Goal: Task Accomplishment & Management: Complete application form

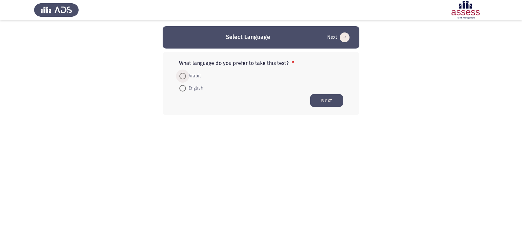
click at [190, 74] on span "Arabic" at bounding box center [194, 76] width 16 height 8
click at [186, 74] on input "Arabic" at bounding box center [182, 76] width 7 height 7
radio input "true"
click at [328, 106] on button "Next" at bounding box center [326, 100] width 33 height 13
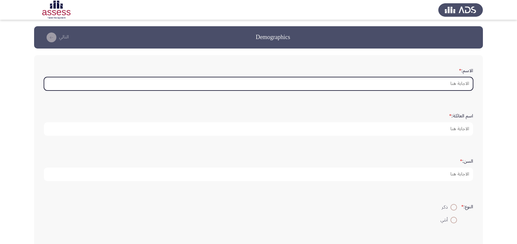
click at [461, 82] on input "الاسم: *" at bounding box center [258, 83] width 429 height 13
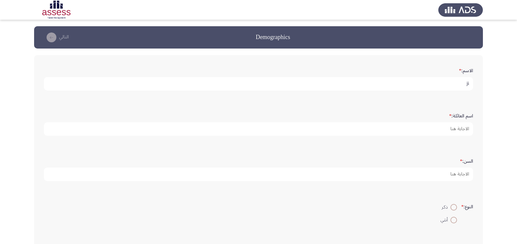
type input "j"
type input "تهامي"
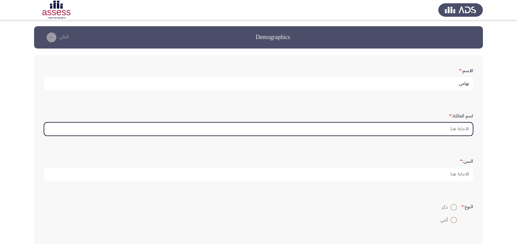
click at [456, 125] on input "اسم العائلة: *" at bounding box center [258, 128] width 429 height 13
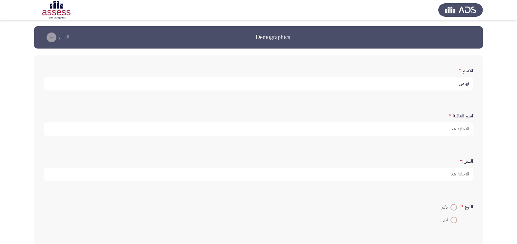
click at [459, 86] on input "تهامي" at bounding box center [258, 83] width 429 height 13
type input "محمد"
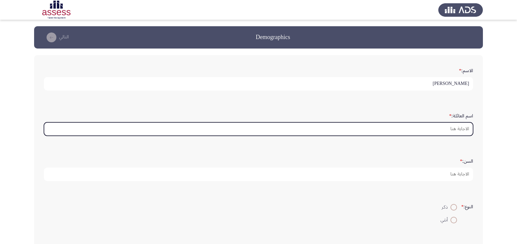
paste input "تهامي"
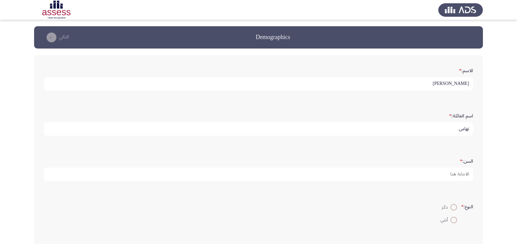
type input "تهامي"
type input "35"
click at [450, 204] on input "ذكر" at bounding box center [453, 207] width 7 height 7
radio input "true"
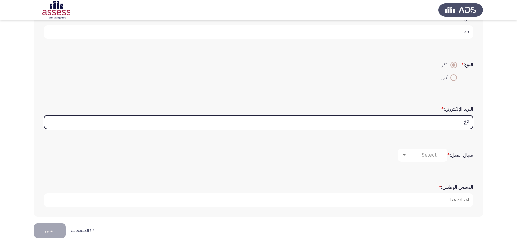
type input "ة"
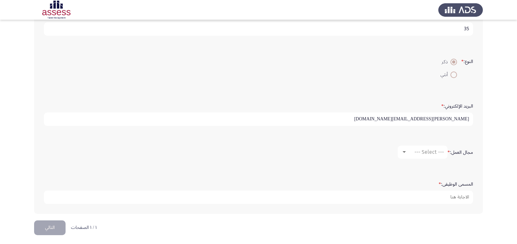
scroll to position [148, 0]
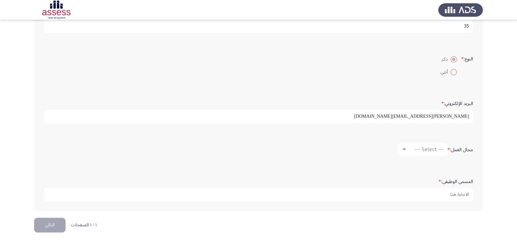
type input "mohamed.tohamy@heidellbergmaterials.com"
click at [404, 152] on div at bounding box center [404, 149] width 6 height 5
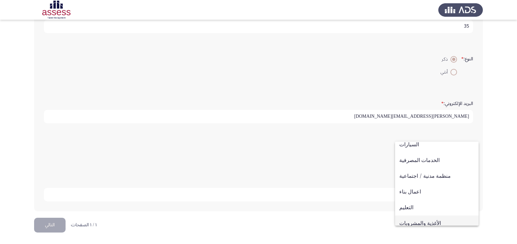
scroll to position [40, 0]
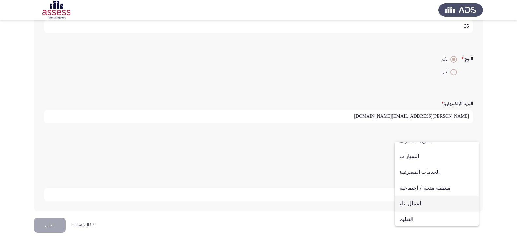
click at [410, 201] on span "اعمال بناء" at bounding box center [436, 204] width 75 height 16
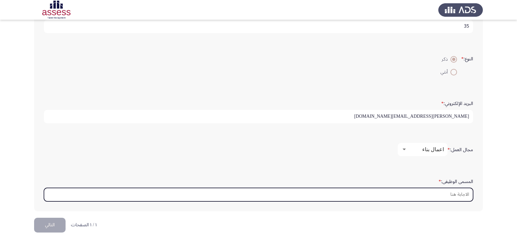
click at [441, 195] on input "المسمى الوظيفى: *" at bounding box center [258, 194] width 429 height 13
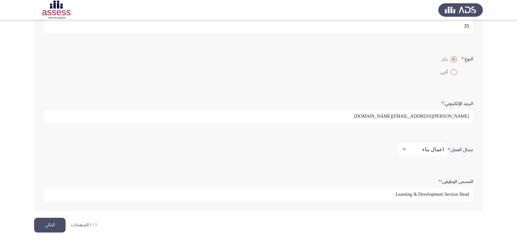
type input "Learning & Development Section Head"
click at [59, 222] on button "التالي" at bounding box center [49, 225] width 31 height 15
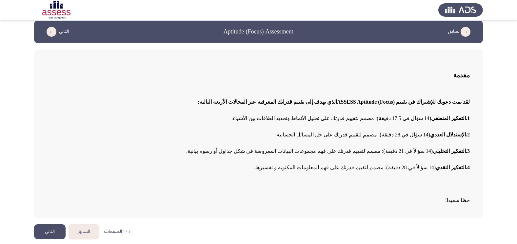
scroll to position [7, 0]
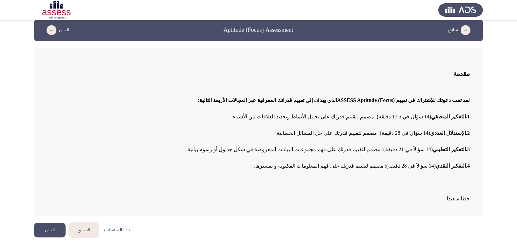
drag, startPoint x: 50, startPoint y: 229, endPoint x: 258, endPoint y: 157, distance: 220.2
click at [258, 157] on div "السابق Aptitude (Focus) Assessment التالي مقدمة لقد تمت دعوتك للإشتراك في تقييم…" at bounding box center [258, 117] width 448 height 197
click at [44, 227] on button "التالي" at bounding box center [49, 229] width 31 height 15
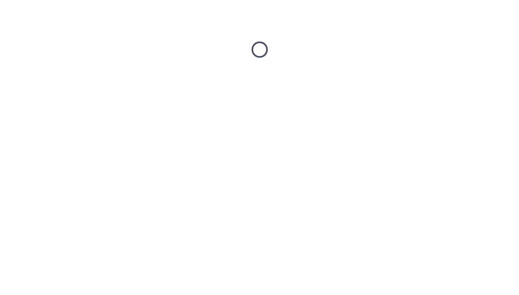
scroll to position [0, 0]
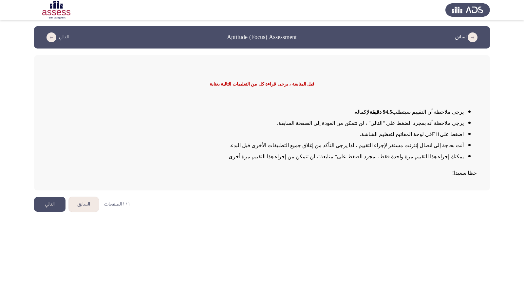
click at [46, 205] on button "التالي" at bounding box center [49, 204] width 31 height 15
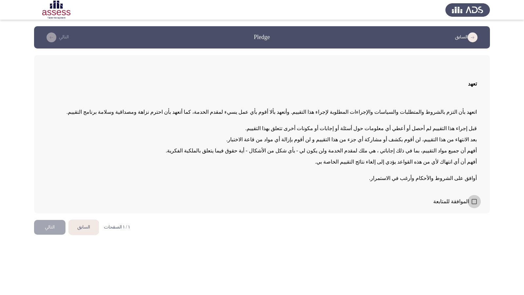
click at [474, 202] on span at bounding box center [474, 201] width 5 height 5
click at [474, 204] on input "الموافقة للمتابعة" at bounding box center [474, 204] width 0 height 0
checkbox input "true"
click at [52, 231] on button "التالي" at bounding box center [49, 227] width 31 height 15
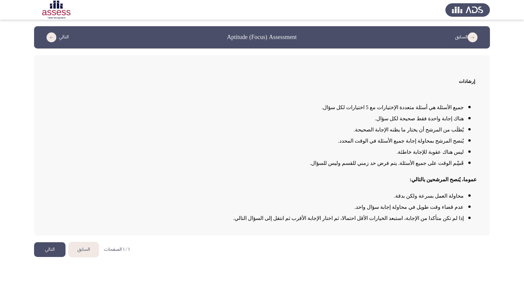
click at [42, 243] on button "التالي" at bounding box center [49, 249] width 31 height 15
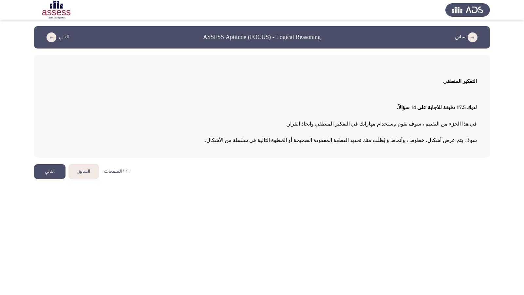
click at [46, 174] on button "التالي" at bounding box center [49, 171] width 31 height 15
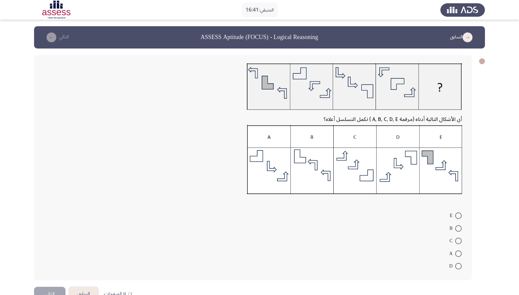
click at [302, 156] on img at bounding box center [354, 159] width 215 height 69
drag, startPoint x: 457, startPoint y: 227, endPoint x: 400, endPoint y: 240, distance: 58.8
click at [456, 227] on span at bounding box center [458, 228] width 7 height 7
click at [456, 227] on input "B" at bounding box center [458, 228] width 7 height 7
radio input "true"
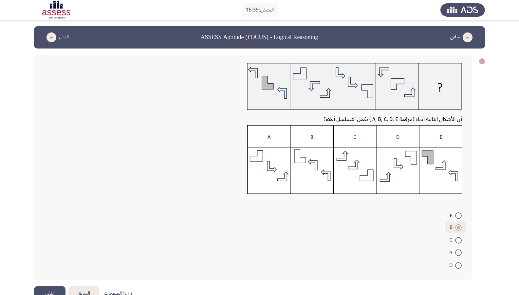
click at [55, 243] on button "التالي" at bounding box center [49, 293] width 31 height 15
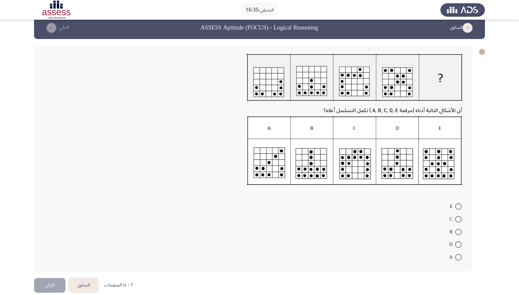
scroll to position [19, 0]
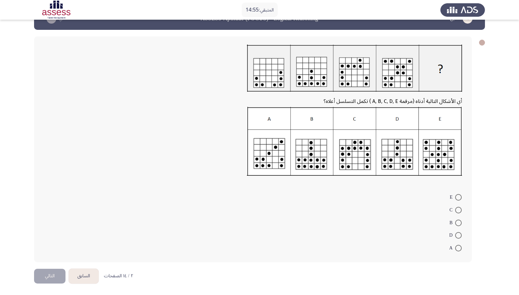
click at [458, 211] on span at bounding box center [458, 210] width 7 height 7
click at [458, 211] on input "C" at bounding box center [458, 210] width 7 height 7
radio input "true"
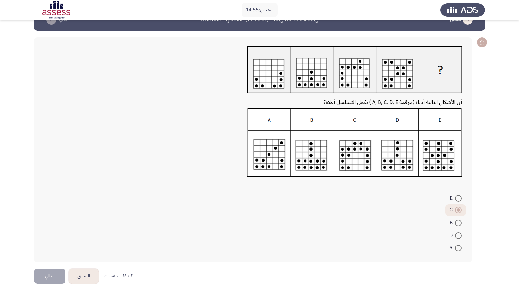
scroll to position [18, 0]
click at [47, 243] on button "التالي" at bounding box center [49, 276] width 31 height 15
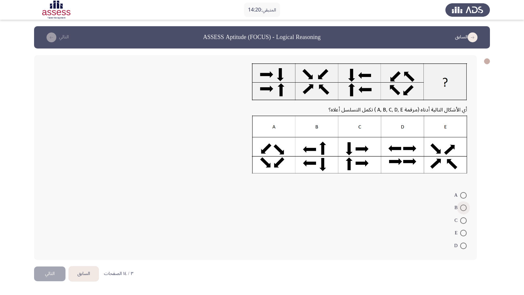
click at [463, 208] on span at bounding box center [463, 207] width 7 height 7
click at [463, 208] on input "B" at bounding box center [463, 207] width 7 height 7
radio input "true"
click at [51, 243] on button "التالي" at bounding box center [49, 272] width 31 height 15
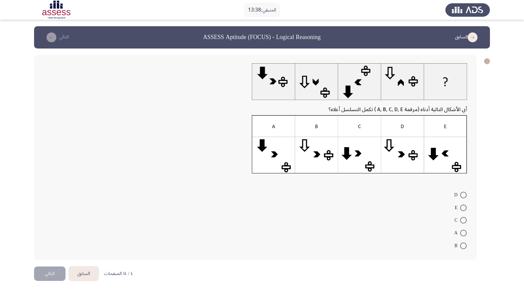
click at [462, 220] on span at bounding box center [463, 220] width 7 height 7
click at [462, 220] on input "C" at bounding box center [463, 220] width 7 height 7
radio input "true"
click at [48, 243] on button "التالي" at bounding box center [49, 272] width 31 height 15
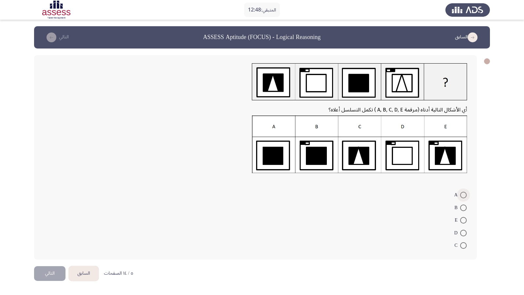
click at [461, 196] on span at bounding box center [463, 195] width 7 height 7
click at [461, 196] on input "A" at bounding box center [463, 195] width 7 height 7
radio input "true"
click at [45, 243] on button "التالي" at bounding box center [49, 272] width 31 height 15
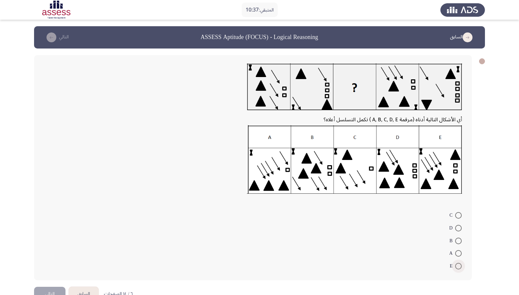
click at [458, 243] on span at bounding box center [458, 266] width 7 height 7
click at [458, 243] on input "E" at bounding box center [458, 266] width 7 height 7
radio input "true"
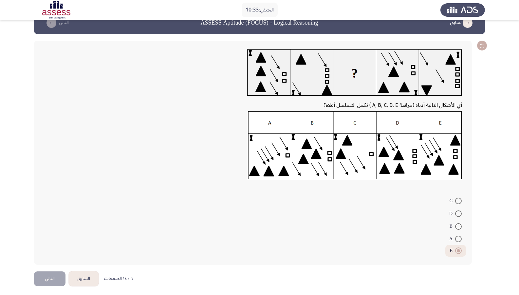
scroll to position [17, 0]
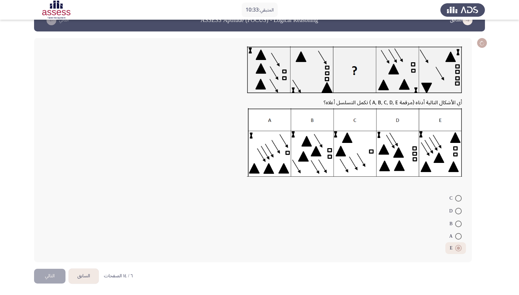
click at [50, 243] on button "التالي" at bounding box center [49, 276] width 31 height 15
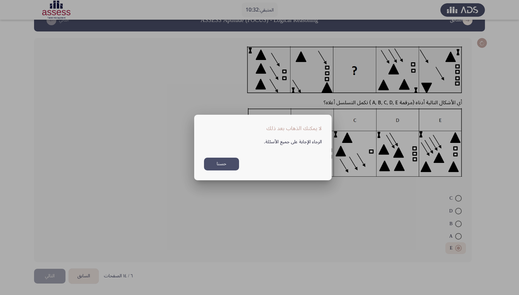
click at [52, 243] on div at bounding box center [259, 147] width 519 height 295
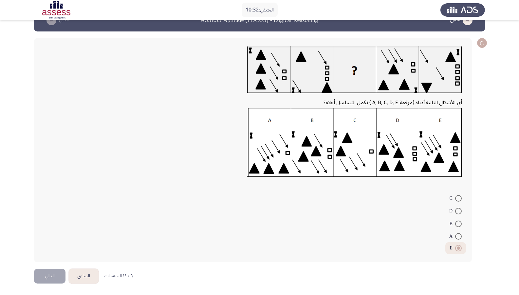
click at [168, 196] on form "C D B A E" at bounding box center [253, 223] width 418 height 62
drag, startPoint x: 165, startPoint y: 168, endPoint x: 173, endPoint y: 165, distance: 8.4
click at [167, 166] on div at bounding box center [253, 144] width 418 height 72
click at [175, 164] on div at bounding box center [253, 144] width 418 height 72
drag, startPoint x: 178, startPoint y: 163, endPoint x: 196, endPoint y: 150, distance: 22.2
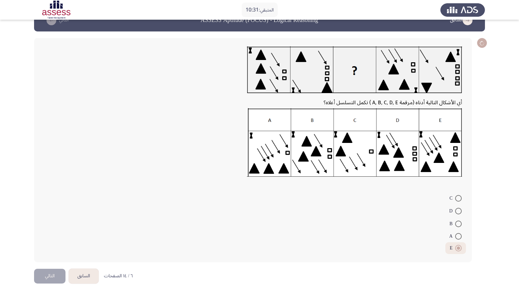
click at [192, 153] on div at bounding box center [253, 144] width 418 height 72
click at [484, 43] on icon at bounding box center [483, 43] width 8 height 8
click at [484, 43] on icon at bounding box center [482, 43] width 8 height 8
click at [484, 44] on icon at bounding box center [482, 43] width 7 height 8
click at [462, 233] on mat-radio-button "A" at bounding box center [455, 236] width 21 height 13
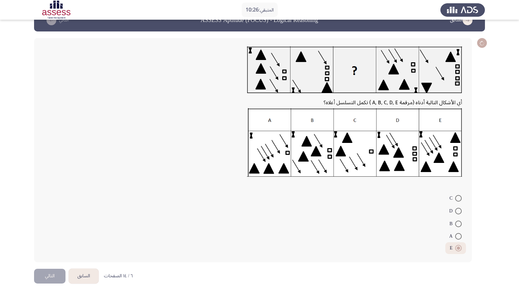
click at [460, 237] on span at bounding box center [458, 236] width 7 height 7
click at [460, 237] on input "A" at bounding box center [458, 236] width 7 height 7
radio input "true"
click at [456, 243] on span at bounding box center [458, 248] width 7 height 7
click at [456, 243] on input "E" at bounding box center [458, 248] width 7 height 7
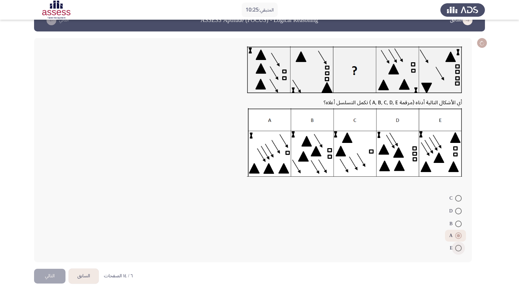
radio input "true"
click at [463, 195] on mat-radio-button "C" at bounding box center [456, 198] width 21 height 13
click at [463, 196] on mat-radio-button "C" at bounding box center [456, 198] width 21 height 13
click at [461, 198] on span at bounding box center [458, 198] width 7 height 7
click at [461, 198] on input "C" at bounding box center [458, 198] width 7 height 7
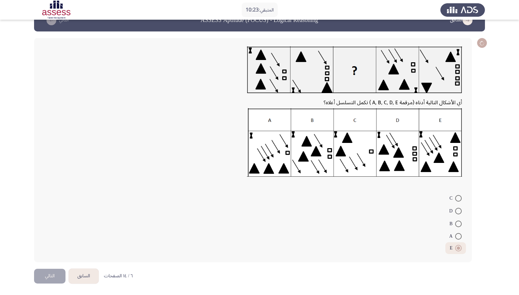
radio input "true"
click at [455, 243] on span at bounding box center [458, 248] width 7 height 7
click at [455, 243] on input "E" at bounding box center [458, 248] width 7 height 7
radio input "true"
click at [39, 243] on button "التالي" at bounding box center [49, 276] width 31 height 15
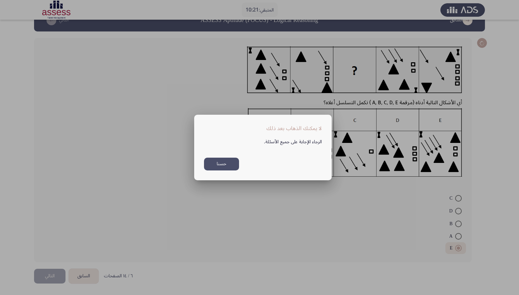
click at [46, 243] on div at bounding box center [259, 147] width 519 height 295
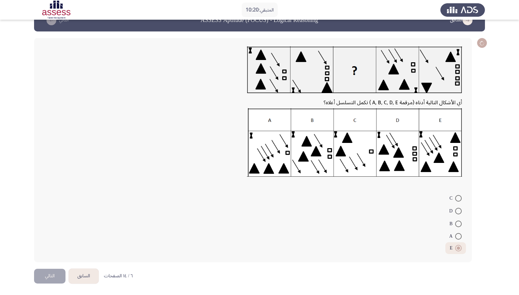
click at [188, 195] on form "C D B A E" at bounding box center [253, 223] width 418 height 62
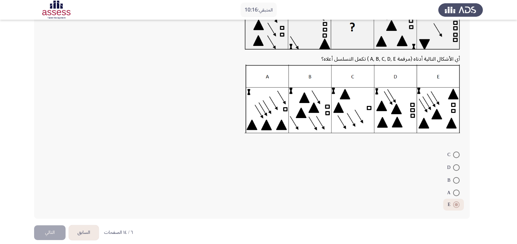
scroll to position [68, 0]
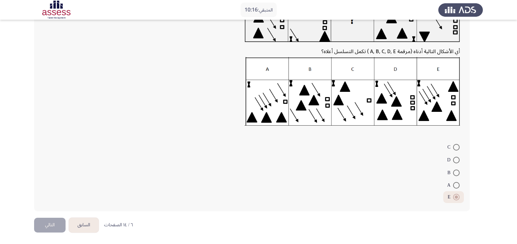
click at [57, 226] on button "التالي" at bounding box center [49, 225] width 31 height 15
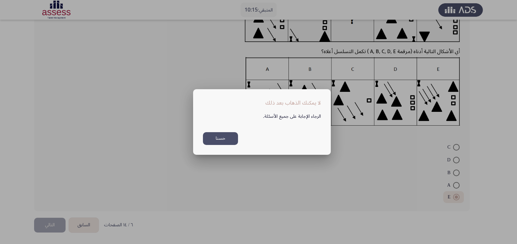
click at [61, 222] on div at bounding box center [258, 122] width 517 height 244
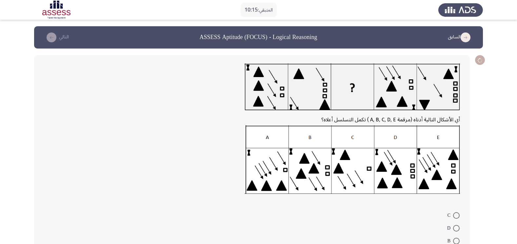
scroll to position [68, 0]
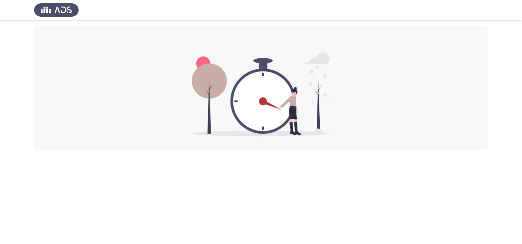
click at [362, 149] on html at bounding box center [261, 74] width 522 height 149
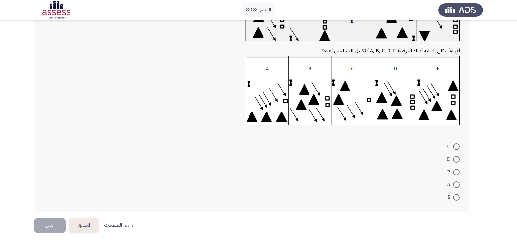
scroll to position [69, 0]
click at [454, 199] on span at bounding box center [456, 197] width 7 height 7
click at [454, 199] on input "E" at bounding box center [456, 197] width 7 height 7
radio input "true"
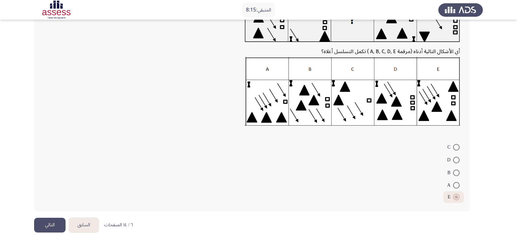
click at [47, 224] on button "التالي" at bounding box center [49, 225] width 31 height 15
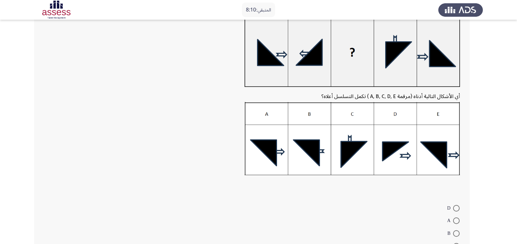
scroll to position [44, 0]
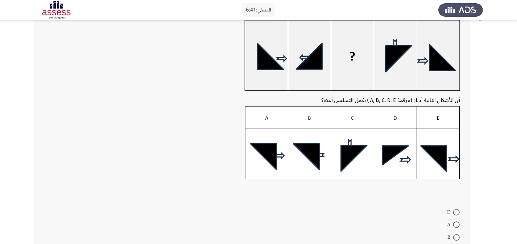
click at [355, 148] on img at bounding box center [351, 142] width 215 height 73
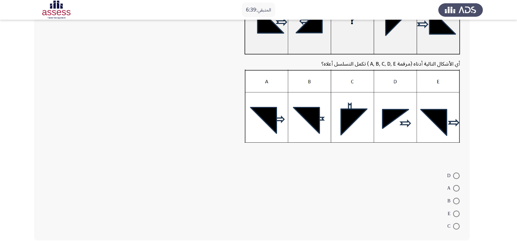
scroll to position [87, 0]
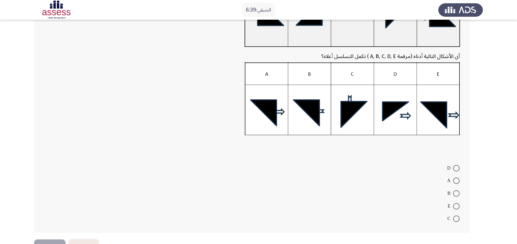
click at [458, 217] on span at bounding box center [456, 218] width 7 height 7
click at [458, 217] on input "C" at bounding box center [456, 218] width 7 height 7
radio input "true"
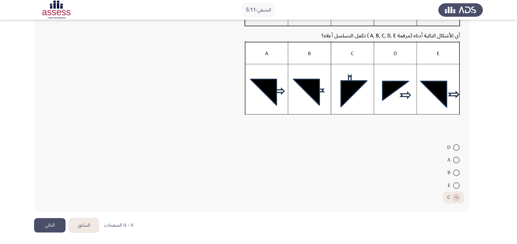
scroll to position [108, 0]
click at [46, 219] on button "التالي" at bounding box center [49, 225] width 31 height 15
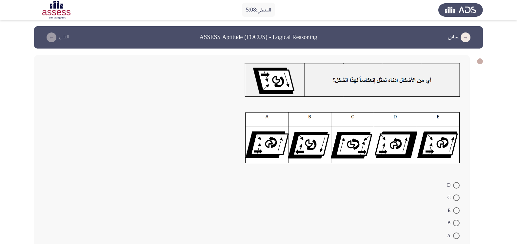
scroll to position [11, 0]
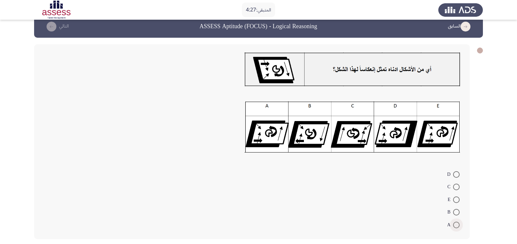
click at [456, 224] on span at bounding box center [456, 224] width 7 height 7
click at [456, 224] on input "A" at bounding box center [456, 224] width 7 height 7
radio input "true"
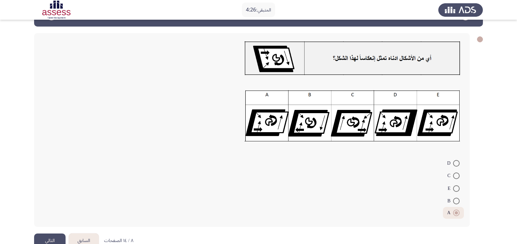
scroll to position [38, 0]
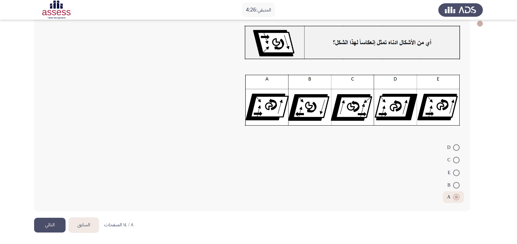
click at [53, 223] on button "التالي" at bounding box center [49, 225] width 31 height 15
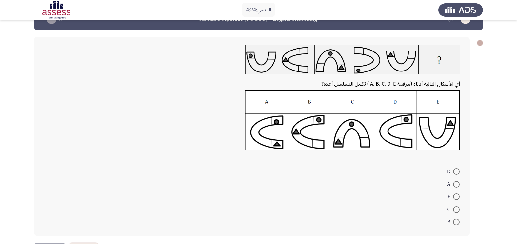
scroll to position [22, 0]
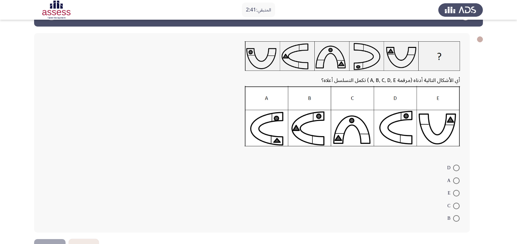
click at [270, 130] on img at bounding box center [351, 116] width 215 height 60
click at [457, 182] on span at bounding box center [456, 180] width 7 height 7
click at [457, 182] on input "A" at bounding box center [456, 180] width 7 height 7
radio input "true"
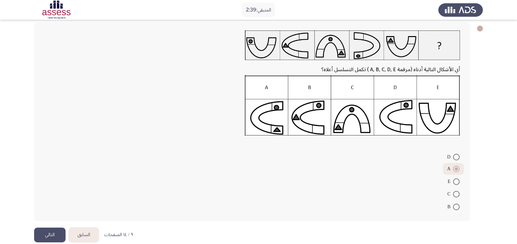
scroll to position [43, 0]
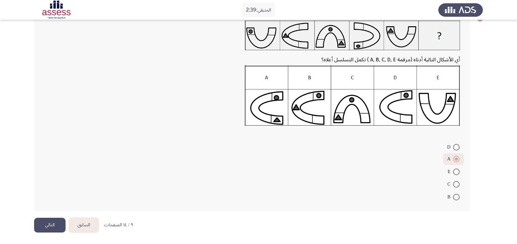
click at [49, 222] on button "التالي" at bounding box center [49, 225] width 31 height 15
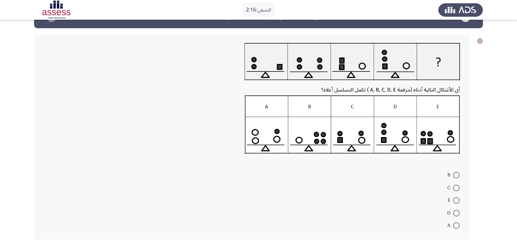
scroll to position [27, 0]
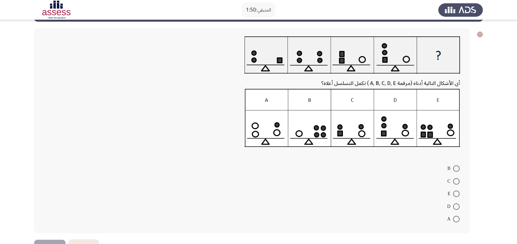
click at [457, 169] on span at bounding box center [456, 168] width 7 height 7
click at [457, 169] on input "B" at bounding box center [456, 168] width 7 height 7
radio input "true"
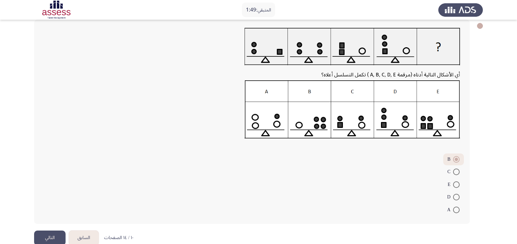
scroll to position [48, 0]
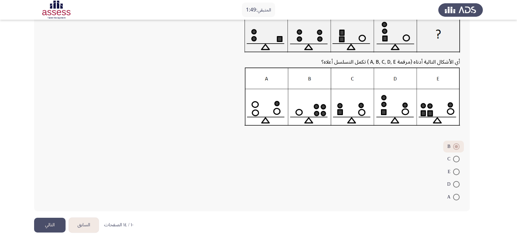
click at [46, 219] on button "التالي" at bounding box center [49, 225] width 31 height 15
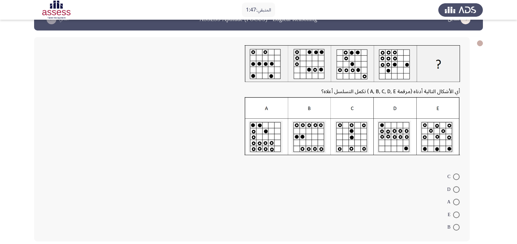
scroll to position [22, 0]
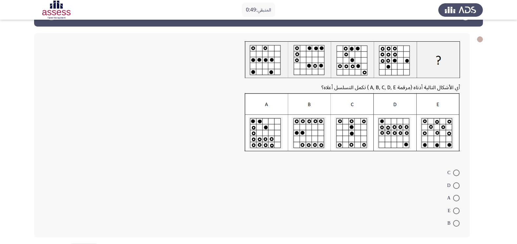
click at [455, 185] on span at bounding box center [456, 185] width 7 height 7
click at [455, 185] on input "D" at bounding box center [456, 185] width 7 height 7
radio input "true"
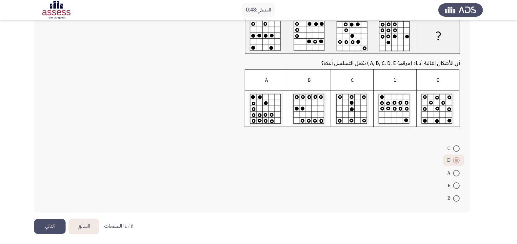
scroll to position [48, 0]
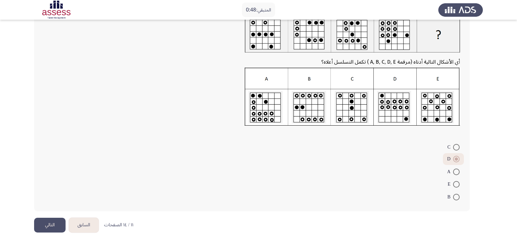
drag, startPoint x: 51, startPoint y: 226, endPoint x: 118, endPoint y: 204, distance: 70.1
click at [51, 226] on button "التالي" at bounding box center [49, 225] width 31 height 15
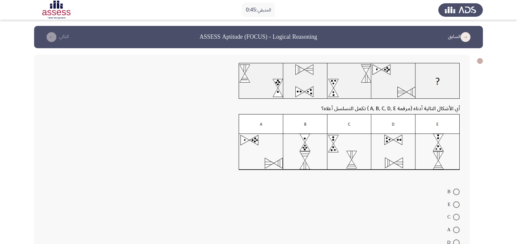
scroll to position [0, 0]
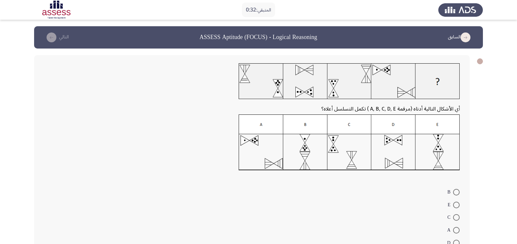
click at [433, 161] on img at bounding box center [348, 142] width 221 height 56
click at [456, 206] on span at bounding box center [456, 204] width 7 height 7
click at [456, 206] on input "E" at bounding box center [456, 204] width 7 height 7
radio input "true"
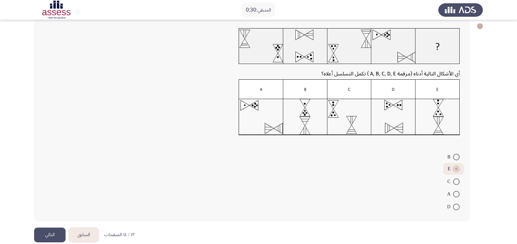
scroll to position [45, 0]
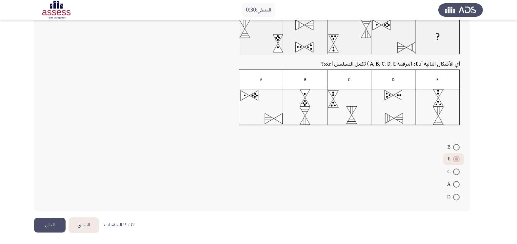
click at [48, 221] on button "التالي" at bounding box center [49, 225] width 31 height 15
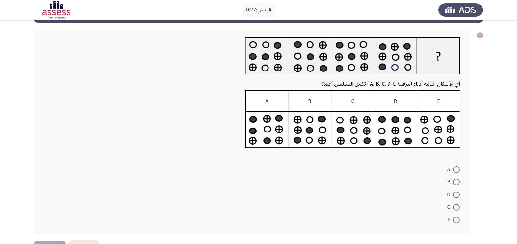
scroll to position [5, 0]
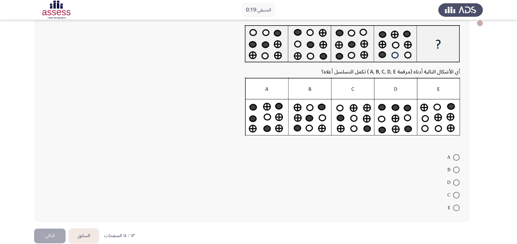
click at [459, 170] on span at bounding box center [456, 169] width 7 height 7
click at [459, 170] on input "B" at bounding box center [456, 169] width 7 height 7
radio input "true"
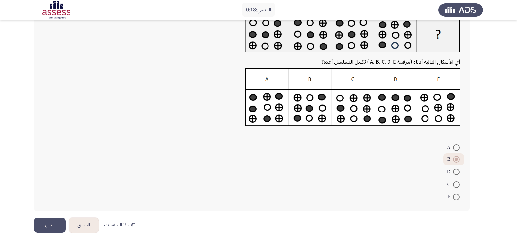
click at [45, 224] on button "التالي" at bounding box center [49, 225] width 31 height 15
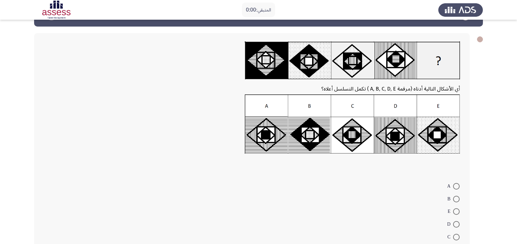
scroll to position [0, 0]
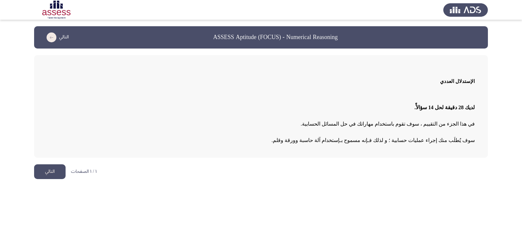
click at [56, 166] on button "التالي" at bounding box center [49, 171] width 31 height 15
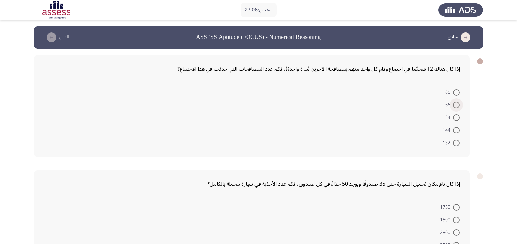
click at [457, 104] on span at bounding box center [456, 105] width 7 height 7
click at [457, 104] on input "66" at bounding box center [456, 105] width 7 height 7
radio input "true"
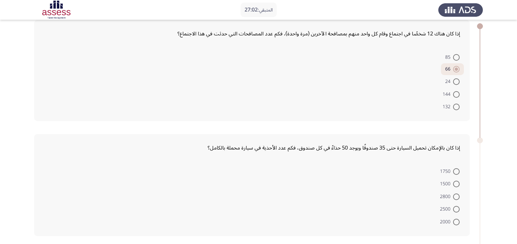
scroll to position [33, 0]
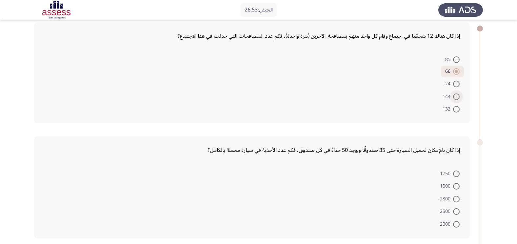
click at [458, 98] on span at bounding box center [456, 96] width 7 height 7
click at [458, 98] on input "144" at bounding box center [456, 96] width 7 height 7
radio input "true"
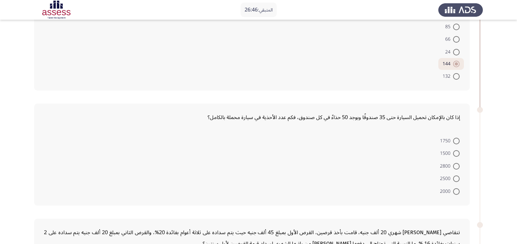
scroll to position [76, 0]
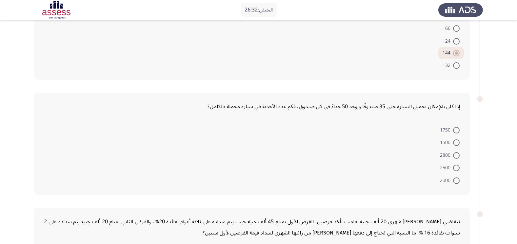
click at [450, 128] on span "1750" at bounding box center [446, 130] width 13 height 8
click at [453, 128] on input "1750" at bounding box center [456, 130] width 7 height 7
radio input "true"
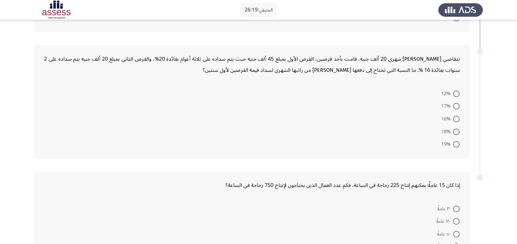
scroll to position [240, 0]
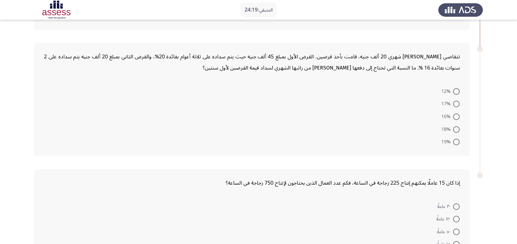
click at [456, 88] on span at bounding box center [456, 91] width 7 height 7
click at [456, 88] on input "12%" at bounding box center [456, 91] width 7 height 7
radio input "true"
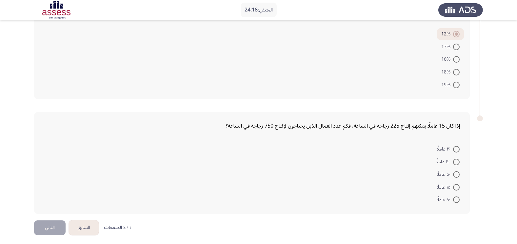
scroll to position [299, 0]
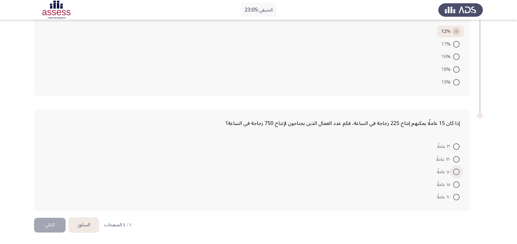
click at [452, 172] on span "٥٠ عاملًا" at bounding box center [444, 172] width 16 height 8
click at [453, 172] on input "٥٠ عاملًا" at bounding box center [456, 171] width 7 height 7
radio input "true"
click at [49, 221] on button "التالي" at bounding box center [49, 225] width 31 height 15
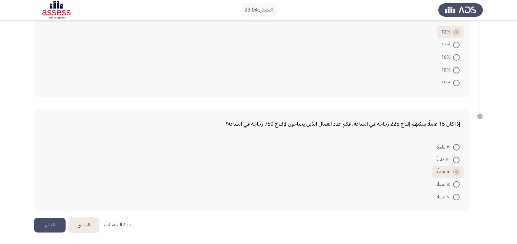
scroll to position [0, 0]
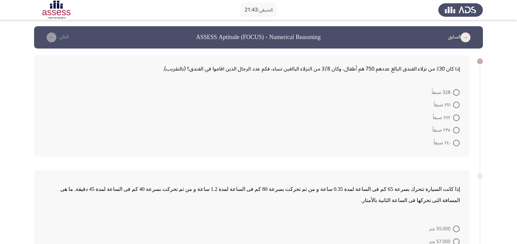
click at [454, 93] on span at bounding box center [456, 92] width 7 height 7
click at [454, 93] on input "328 ضيفاً" at bounding box center [456, 92] width 7 height 7
radio input "true"
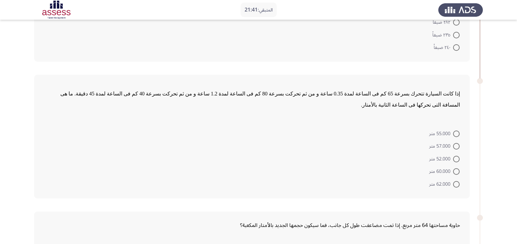
scroll to position [98, 0]
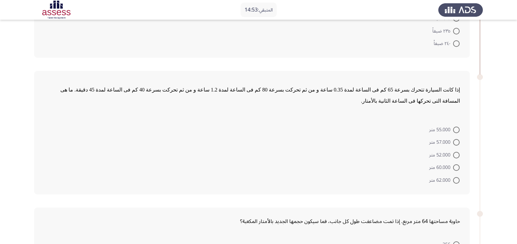
click at [455, 177] on span at bounding box center [456, 180] width 7 height 7
click at [455, 177] on input "62.000 متر" at bounding box center [456, 180] width 7 height 7
radio input "true"
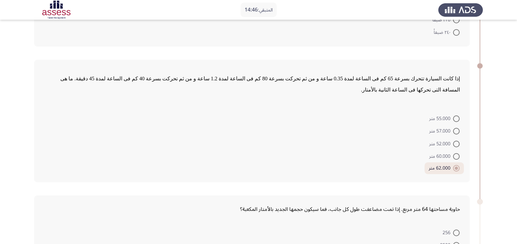
scroll to position [109, 0]
click at [453, 153] on span at bounding box center [456, 156] width 7 height 7
click at [453, 153] on input "60.000 متر" at bounding box center [456, 156] width 7 height 7
radio input "true"
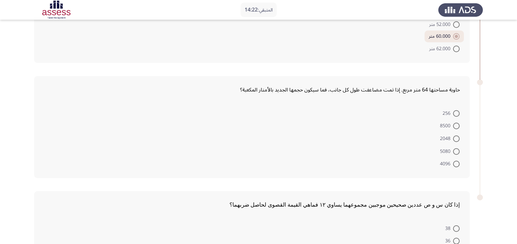
scroll to position [240, 0]
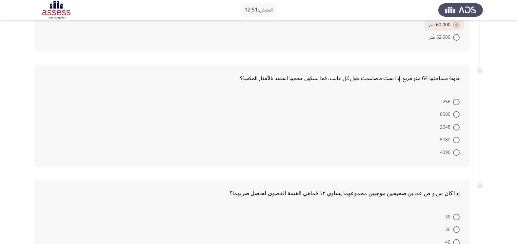
click at [452, 98] on span "256" at bounding box center [447, 102] width 10 height 8
click at [453, 99] on input "256" at bounding box center [456, 102] width 7 height 7
radio input "true"
click at [453, 110] on span at bounding box center [456, 113] width 7 height 7
click at [453, 110] on input "8500" at bounding box center [456, 113] width 7 height 7
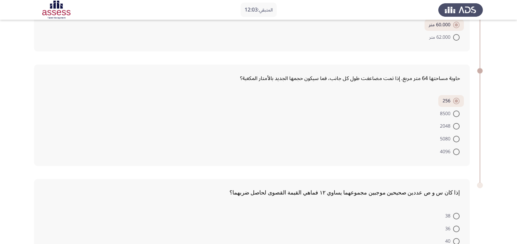
radio input "true"
click at [455, 123] on span at bounding box center [456, 126] width 7 height 7
click at [455, 123] on input "2048" at bounding box center [456, 126] width 7 height 7
radio input "true"
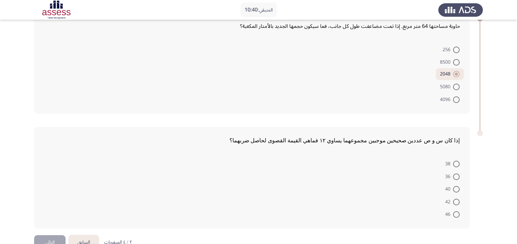
scroll to position [298, 0]
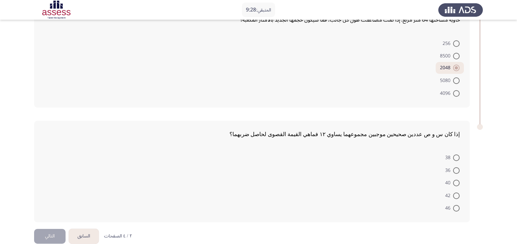
click at [454, 167] on span at bounding box center [456, 170] width 7 height 7
click at [454, 167] on input "36" at bounding box center [456, 170] width 7 height 7
radio input "true"
click at [49, 229] on button "التالي" at bounding box center [49, 236] width 31 height 15
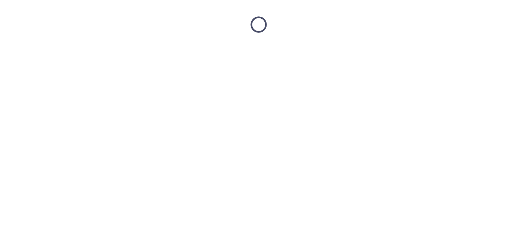
scroll to position [0, 0]
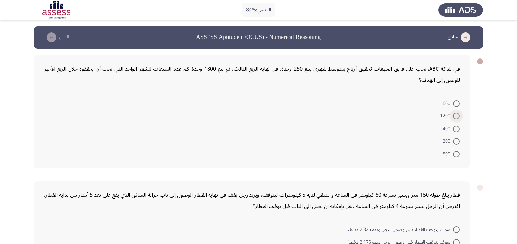
click at [452, 117] on span "1200" at bounding box center [446, 116] width 13 height 8
click at [453, 117] on input "1200" at bounding box center [456, 116] width 7 height 7
radio input "true"
click at [451, 126] on span "400" at bounding box center [447, 128] width 10 height 8
click at [453, 126] on input "400" at bounding box center [456, 127] width 7 height 7
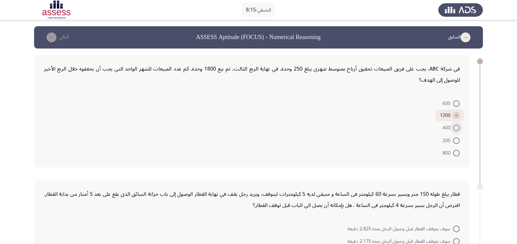
radio input "true"
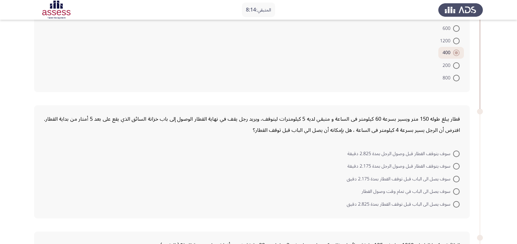
scroll to position [87, 0]
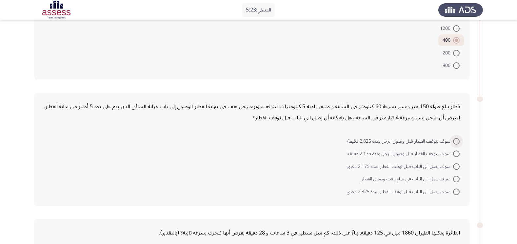
click at [408, 141] on span "سوف يتوقف القطار قبل وصول الرجل بمدة 2.825 دقيقة" at bounding box center [399, 141] width 105 height 8
click at [453, 141] on input "سوف يتوقف القطار قبل وصول الرجل بمدة 2.825 دقيقة" at bounding box center [456, 141] width 7 height 7
radio input "true"
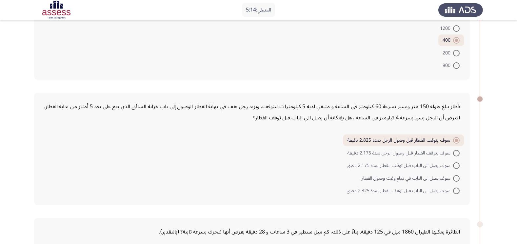
click at [432, 193] on span "سوف يصل الى الباب قبل توقف القطار بمدة 2.825 دقيق" at bounding box center [400, 191] width 106 height 8
click at [453, 193] on input "سوف يصل الى الباب قبل توقف القطار بمدة 2.825 دقيق" at bounding box center [456, 190] width 7 height 7
radio input "true"
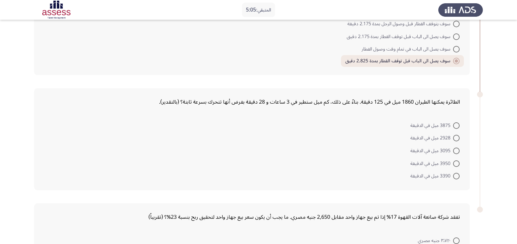
scroll to position [219, 0]
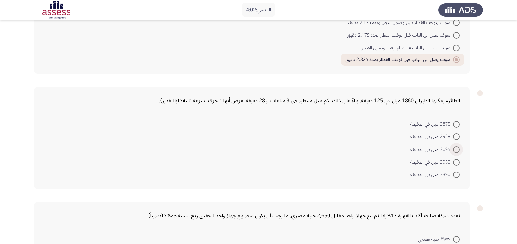
click at [455, 148] on span at bounding box center [456, 149] width 7 height 7
click at [455, 148] on input "3095 ميل في الدقيقة" at bounding box center [456, 149] width 7 height 7
radio input "true"
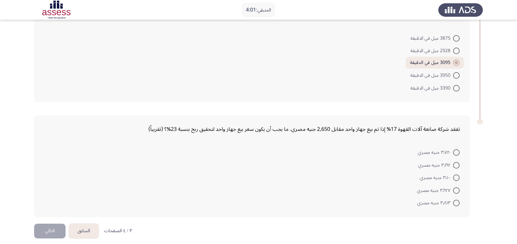
scroll to position [310, 0]
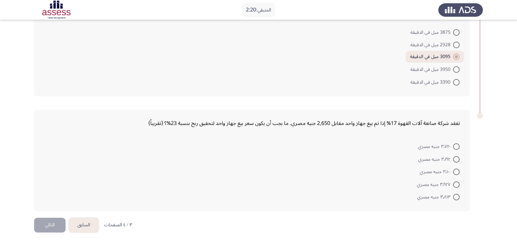
click at [458, 183] on span at bounding box center [456, 184] width 7 height 7
click at [458, 183] on input "٣٬٩٢٧ جنيه مصري" at bounding box center [456, 184] width 7 height 7
radio input "true"
click at [51, 226] on button "التالي" at bounding box center [49, 225] width 31 height 15
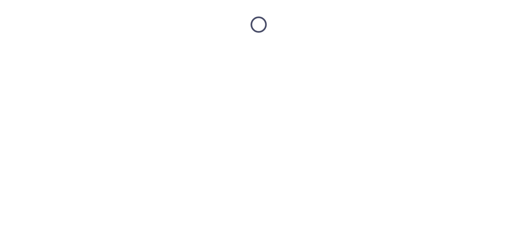
scroll to position [0, 0]
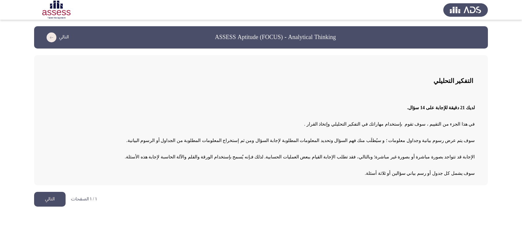
click at [52, 197] on button "التالي" at bounding box center [49, 199] width 31 height 15
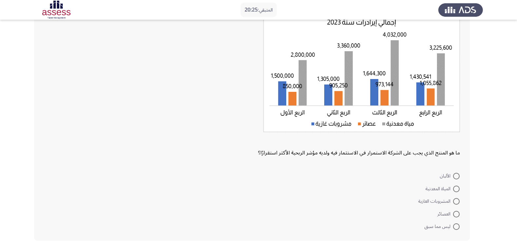
scroll to position [55, 0]
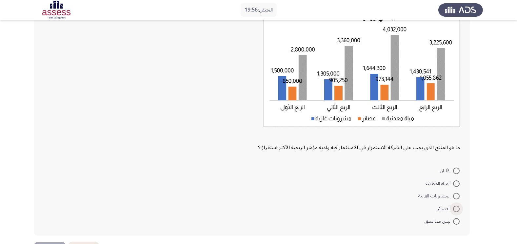
click at [454, 208] on span at bounding box center [456, 208] width 7 height 7
click at [454, 208] on input "العصائر" at bounding box center [456, 208] width 7 height 7
radio input "true"
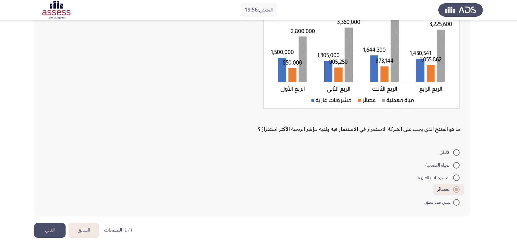
scroll to position [78, 0]
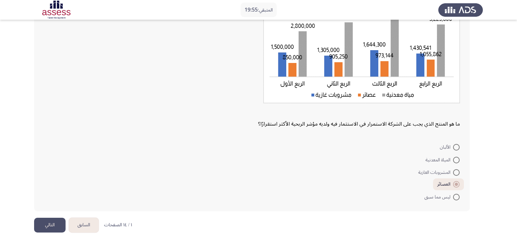
click at [55, 221] on button "التالي" at bounding box center [49, 225] width 31 height 15
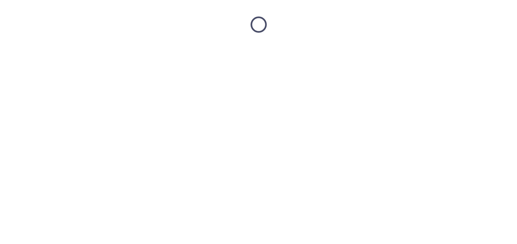
scroll to position [0, 0]
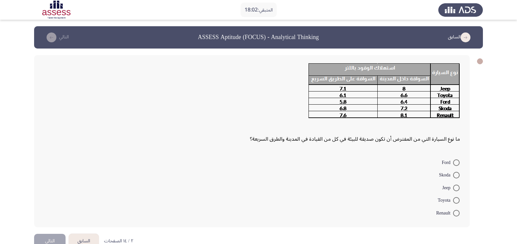
click at [456, 162] on span at bounding box center [456, 162] width 7 height 7
click at [456, 162] on input "Ford" at bounding box center [456, 162] width 7 height 7
radio input "true"
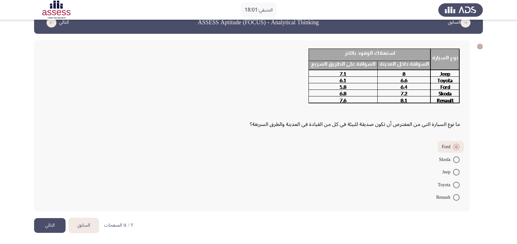
scroll to position [15, 0]
click at [47, 219] on button "التالي" at bounding box center [49, 225] width 31 height 15
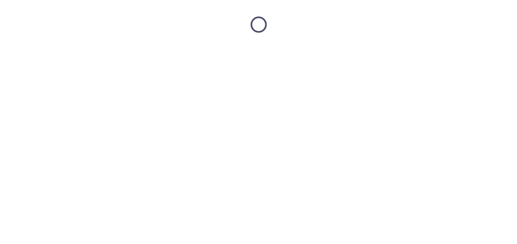
scroll to position [0, 0]
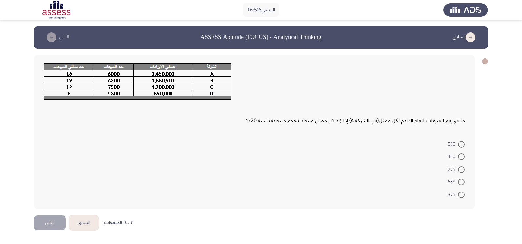
click at [462, 154] on span at bounding box center [461, 156] width 7 height 7
click at [462, 154] on input "450" at bounding box center [461, 156] width 7 height 7
radio input "true"
click at [47, 224] on button "التالي" at bounding box center [49, 221] width 31 height 15
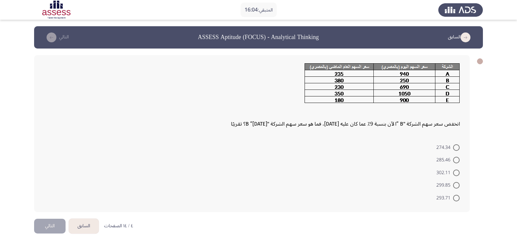
click at [458, 143] on mat-radio-button "274.34" at bounding box center [448, 147] width 32 height 13
click at [54, 224] on button "التالي" at bounding box center [49, 226] width 31 height 15
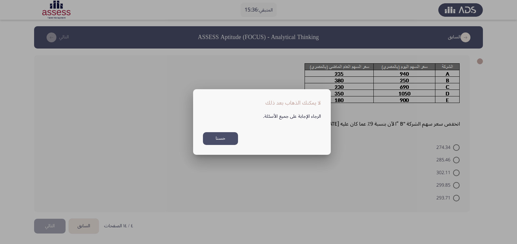
click at [446, 156] on div at bounding box center [258, 122] width 517 height 244
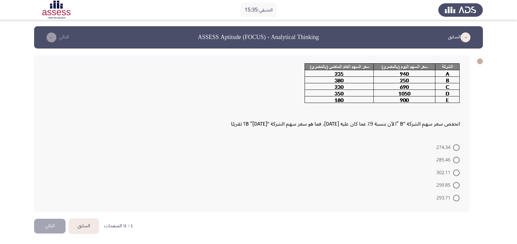
click at [455, 147] on span at bounding box center [456, 147] width 7 height 7
click at [455, 147] on input "274.34" at bounding box center [456, 147] width 7 height 7
radio input "true"
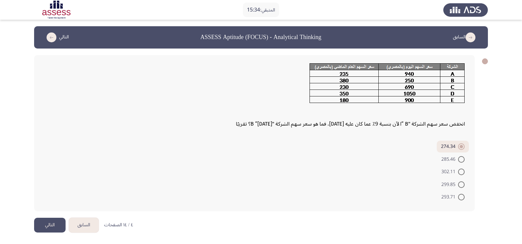
click at [55, 226] on button "التالي" at bounding box center [49, 225] width 31 height 15
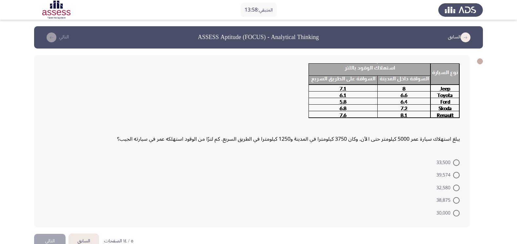
click at [456, 200] on span at bounding box center [456, 200] width 7 height 7
click at [456, 200] on input "38,875" at bounding box center [456, 200] width 7 height 7
radio input "true"
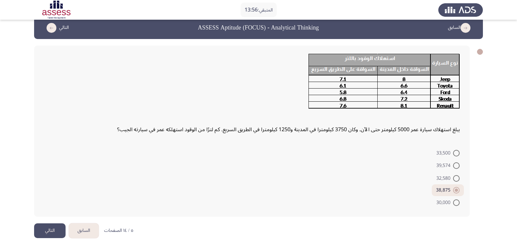
scroll to position [15, 0]
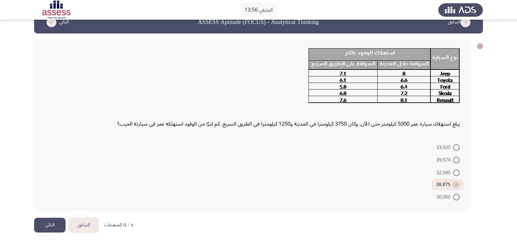
click at [55, 224] on button "التالي" at bounding box center [49, 225] width 31 height 15
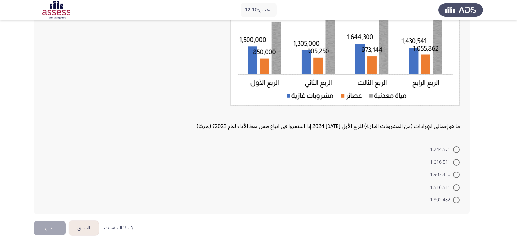
scroll to position [98, 0]
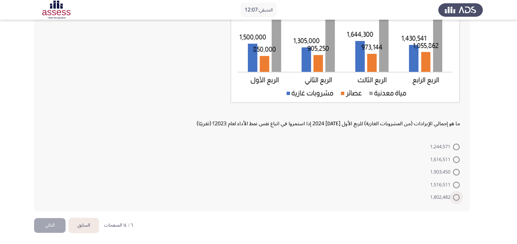
click at [456, 199] on span at bounding box center [456, 197] width 7 height 7
click at [456, 199] on input "1,802,482" at bounding box center [456, 197] width 7 height 7
radio input "true"
click at [53, 221] on button "التالي" at bounding box center [49, 225] width 31 height 15
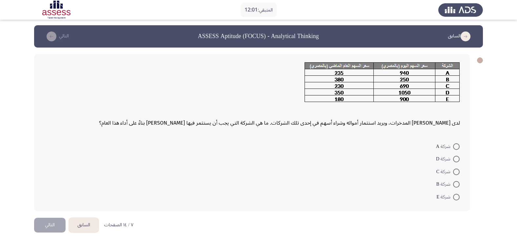
scroll to position [0, 0]
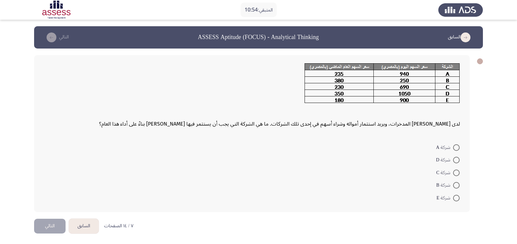
click at [455, 201] on span at bounding box center [456, 198] width 7 height 7
click at [455, 201] on input "شركة E" at bounding box center [456, 198] width 7 height 7
radio input "true"
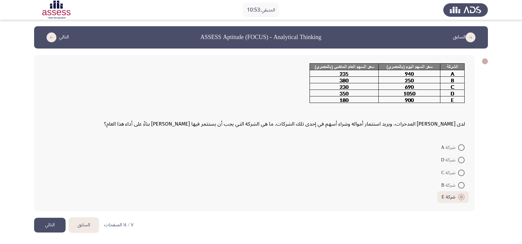
click at [42, 223] on button "التالي" at bounding box center [49, 225] width 31 height 15
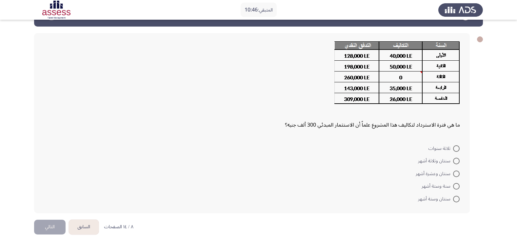
scroll to position [24, 0]
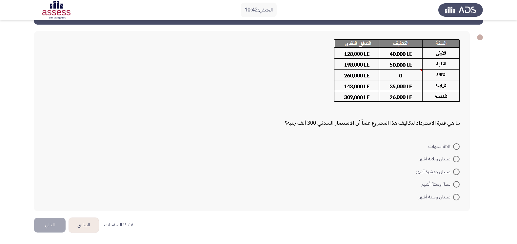
click at [401, 77] on img at bounding box center [396, 70] width 125 height 63
click at [401, 76] on img at bounding box center [396, 70] width 125 height 63
click at [447, 161] on span "سنتان وثلاثة أشهر" at bounding box center [435, 159] width 35 height 8
click at [453, 161] on input "سنتان وثلاثة أشهر" at bounding box center [456, 159] width 7 height 7
radio input "true"
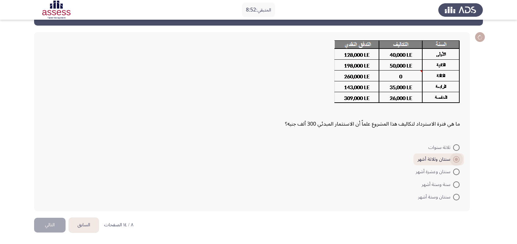
scroll to position [23, 0]
click at [50, 230] on button "التالي" at bounding box center [49, 225] width 31 height 15
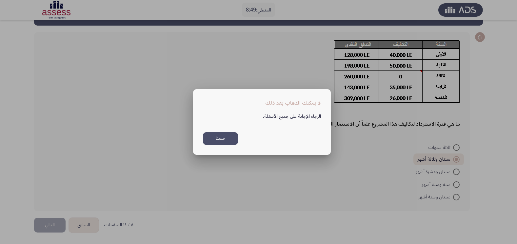
click at [229, 136] on button "حسنا" at bounding box center [220, 138] width 35 height 13
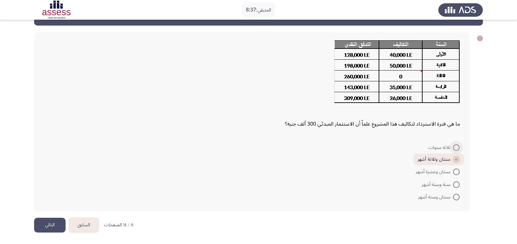
click at [456, 147] on span at bounding box center [456, 147] width 0 height 0
click at [456, 147] on input "ثلاثة سنوات" at bounding box center [456, 147] width 7 height 7
radio input "true"
click at [448, 159] on span "سنتان وثلاثة أشهر" at bounding box center [435, 159] width 35 height 8
click at [453, 159] on input "سنتان وثلاثة أشهر" at bounding box center [456, 159] width 7 height 7
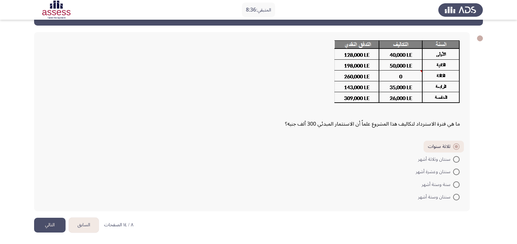
radio input "true"
click at [50, 223] on button "التالي" at bounding box center [49, 225] width 31 height 15
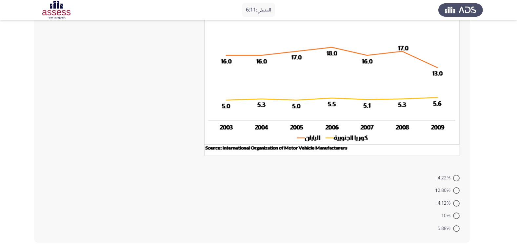
scroll to position [92, 0]
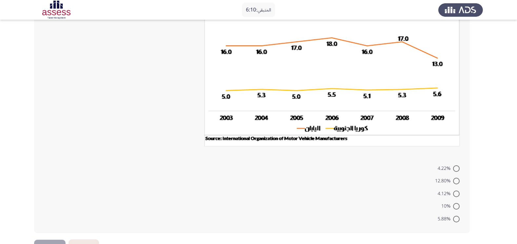
click at [457, 195] on span at bounding box center [456, 193] width 7 height 7
click at [457, 195] on input "4.12%" at bounding box center [456, 193] width 7 height 7
radio input "true"
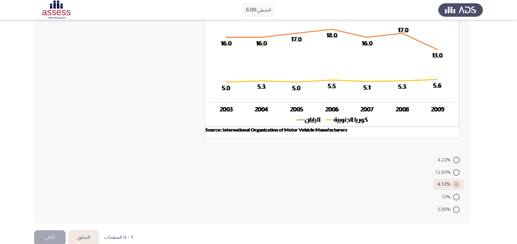
scroll to position [113, 0]
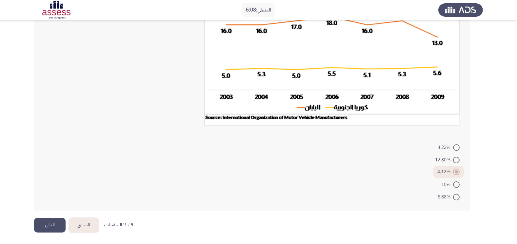
click at [45, 221] on button "التالي" at bounding box center [49, 225] width 31 height 15
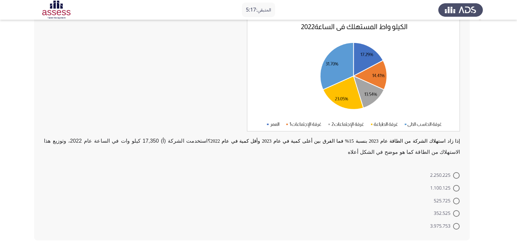
scroll to position [40, 0]
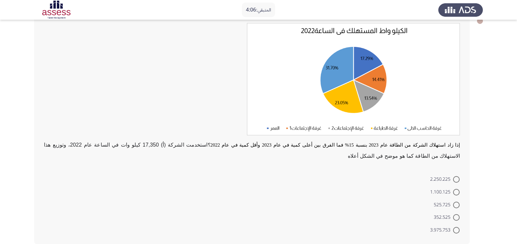
click at [447, 226] on span "3.975.753" at bounding box center [441, 230] width 23 height 8
click at [453, 227] on input "3.975.753" at bounding box center [456, 230] width 7 height 7
radio input "true"
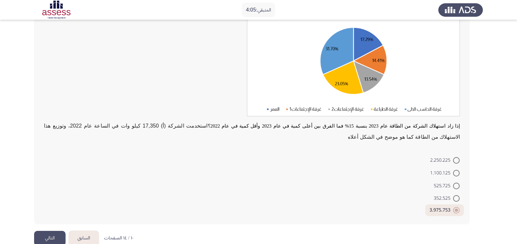
scroll to position [61, 0]
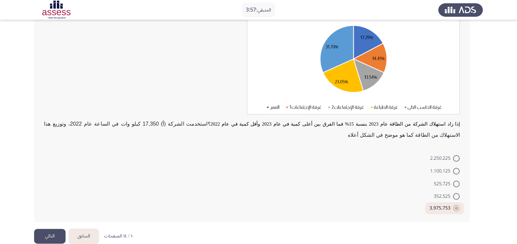
click at [52, 229] on button "التالي" at bounding box center [49, 236] width 31 height 15
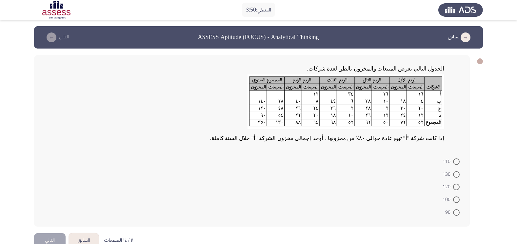
scroll to position [11, 0]
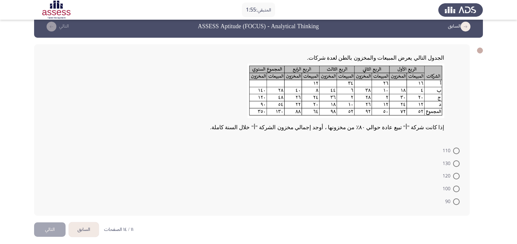
click at [448, 148] on span "110" at bounding box center [447, 151] width 10 height 8
click at [453, 148] on input "110" at bounding box center [456, 150] width 7 height 7
radio input "true"
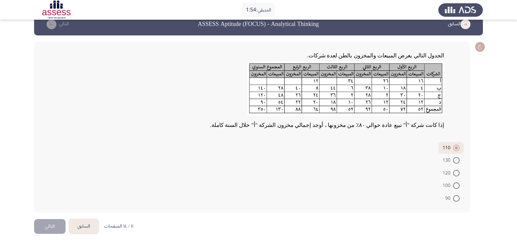
scroll to position [14, 0]
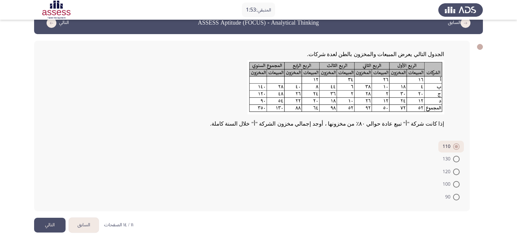
click at [50, 223] on button "التالي" at bounding box center [49, 225] width 31 height 15
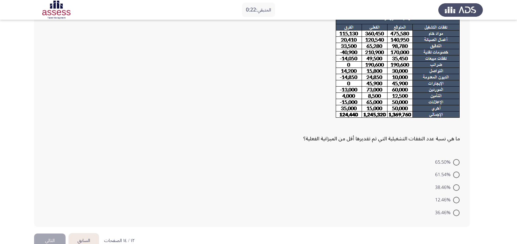
scroll to position [55, 0]
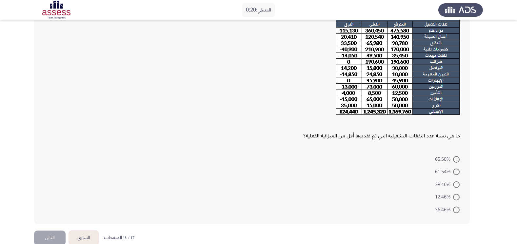
click at [455, 159] on span at bounding box center [456, 159] width 7 height 7
click at [455, 159] on input "65.50%" at bounding box center [456, 159] width 7 height 7
radio input "true"
click at [456, 170] on span at bounding box center [456, 171] width 7 height 7
click at [456, 170] on input "61.54%" at bounding box center [456, 171] width 7 height 7
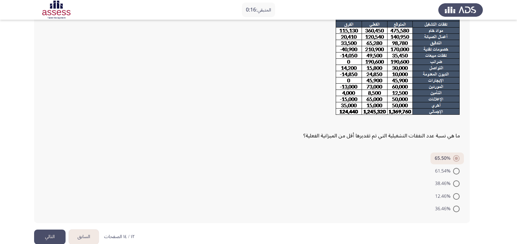
radio input "true"
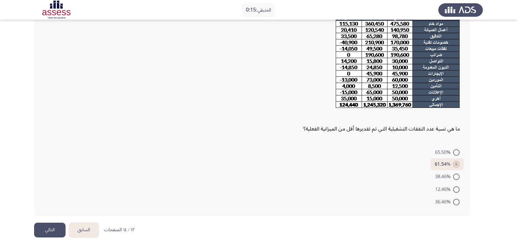
scroll to position [66, 0]
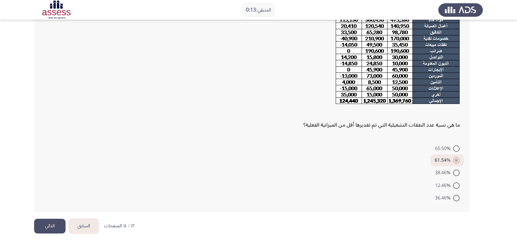
click at [458, 197] on span at bounding box center [456, 198] width 7 height 7
click at [458, 197] on input "36.46%" at bounding box center [456, 198] width 7 height 7
radio input "true"
click at [458, 186] on span at bounding box center [456, 186] width 7 height 7
click at [458, 186] on input "12.46%" at bounding box center [456, 186] width 7 height 7
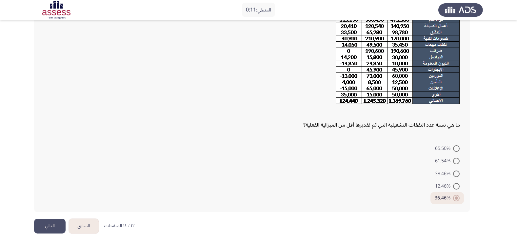
radio input "true"
click at [51, 225] on button "التالي" at bounding box center [49, 226] width 31 height 15
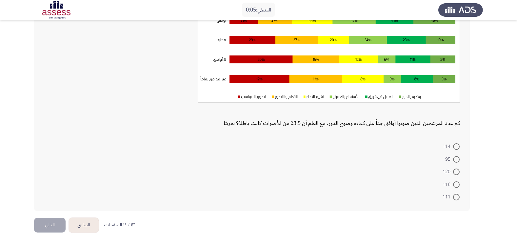
click at [456, 172] on span at bounding box center [456, 171] width 7 height 7
click at [456, 172] on input "120" at bounding box center [456, 171] width 7 height 7
radio input "true"
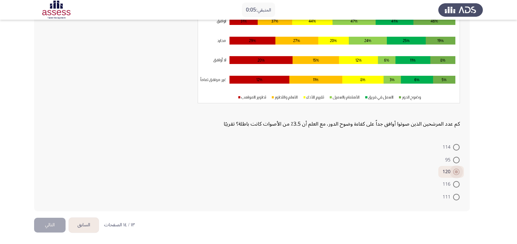
scroll to position [85, 0]
click at [42, 227] on button "التالي" at bounding box center [49, 225] width 31 height 15
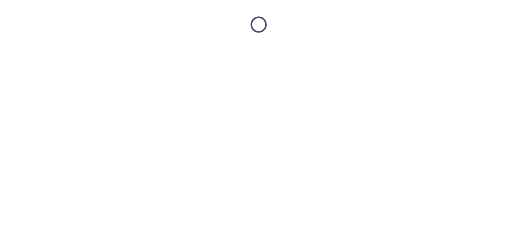
scroll to position [0, 0]
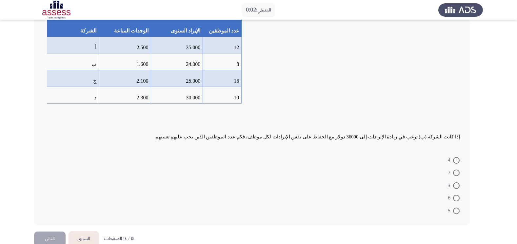
click at [457, 185] on span at bounding box center [456, 185] width 7 height 7
click at [457, 185] on input "3" at bounding box center [456, 185] width 7 height 7
radio input "true"
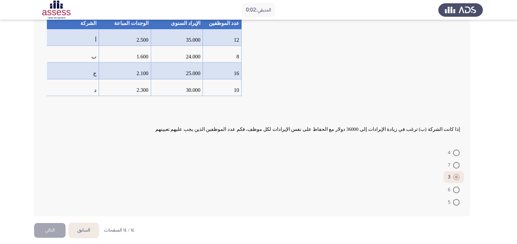
scroll to position [67, 0]
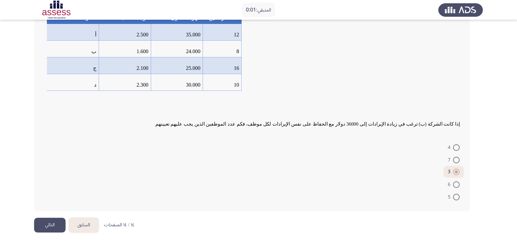
click at [38, 227] on button "التالي" at bounding box center [49, 225] width 31 height 15
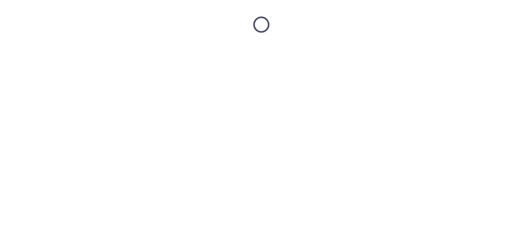
scroll to position [0, 0]
